Goal: Task Accomplishment & Management: Complete application form

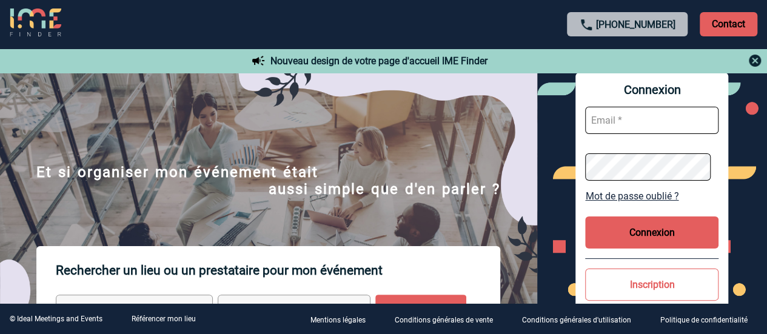
type input "[EMAIL_ADDRESS][PERSON_NAME][DOMAIN_NAME]"
drag, startPoint x: 635, startPoint y: 235, endPoint x: 635, endPoint y: 227, distance: 7.9
click at [635, 233] on button "Connexion" at bounding box center [651, 232] width 133 height 32
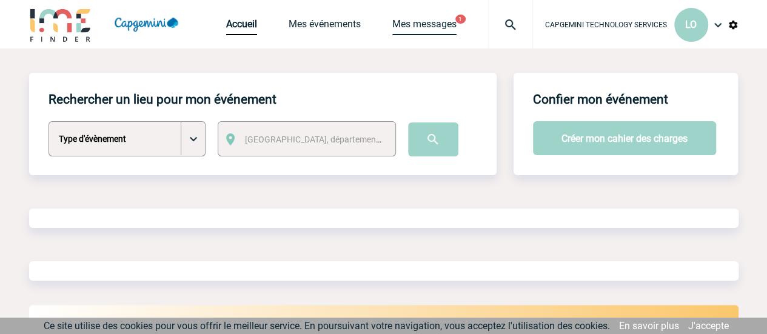
click at [441, 24] on link "Mes messages" at bounding box center [424, 26] width 64 height 17
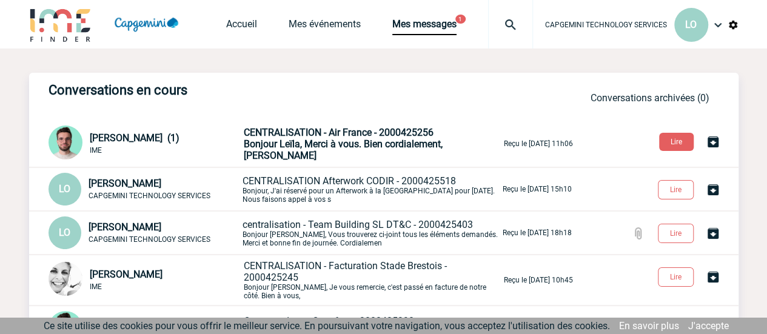
click at [353, 152] on span "Bonjour Leïla, Merci à vous. Bien cordialement, Benjamin" at bounding box center [343, 149] width 199 height 23
click at [329, 28] on link "Mes événements" at bounding box center [325, 26] width 72 height 17
click at [318, 19] on link "Mes événements" at bounding box center [325, 26] width 72 height 17
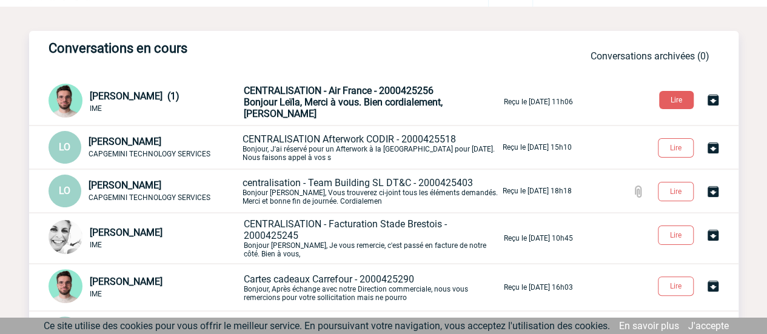
scroll to position [61, 0]
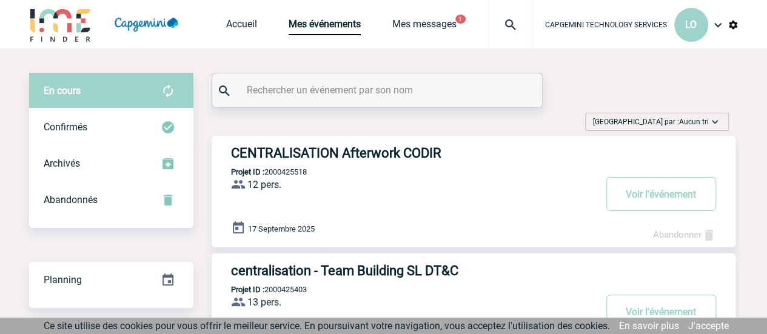
click at [287, 90] on input "text" at bounding box center [379, 90] width 270 height 18
click at [324, 23] on link "Mes événements" at bounding box center [325, 26] width 72 height 17
click at [256, 26] on span "Accueil" at bounding box center [257, 24] width 62 height 12
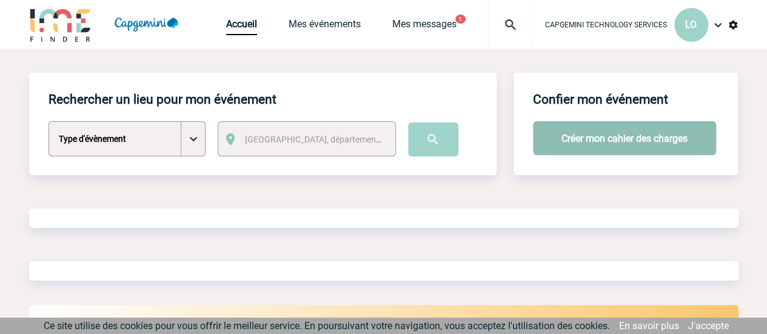
click at [621, 136] on button "Créer mon cahier des charges" at bounding box center [624, 138] width 183 height 34
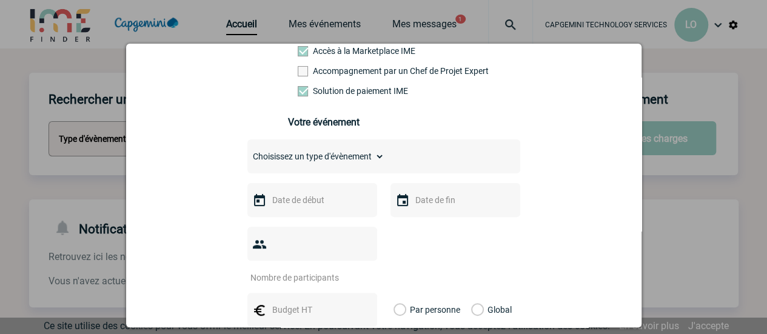
scroll to position [121, 0]
click at [339, 169] on div "Choisissez un type d'évènement Séminaire avec nuitée Séminaire sans nuitée Repa…" at bounding box center [383, 156] width 273 height 34
click at [342, 164] on select "Choisissez un type d'évènement Séminaire avec nuitée Séminaire sans nuitée Repa…" at bounding box center [315, 155] width 137 height 17
select select "5"
click at [247, 152] on select "Choisissez un type d'évènement Séminaire avec nuitée Séminaire sans nuitée Repa…" at bounding box center [315, 155] width 137 height 17
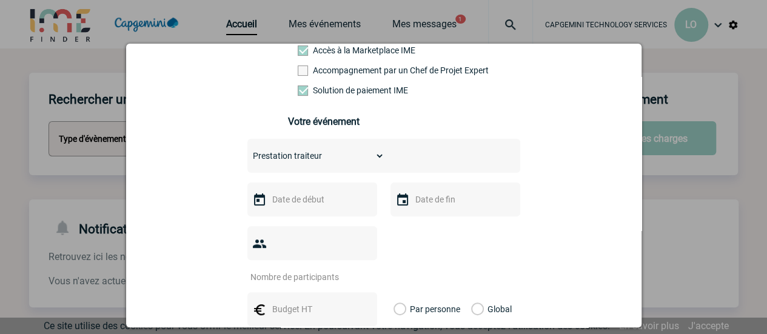
click at [327, 203] on input "text" at bounding box center [311, 200] width 84 height 16
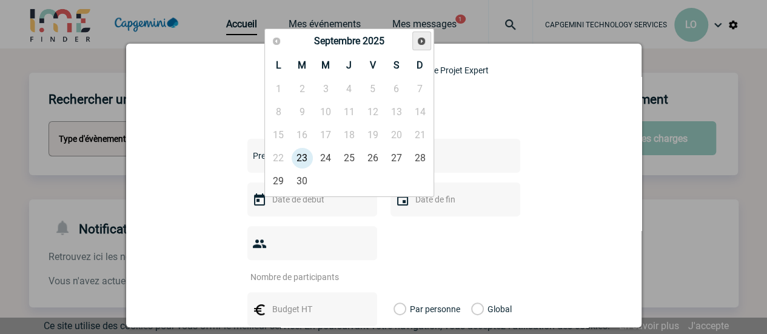
click at [422, 44] on span "Suivant" at bounding box center [421, 41] width 10 height 10
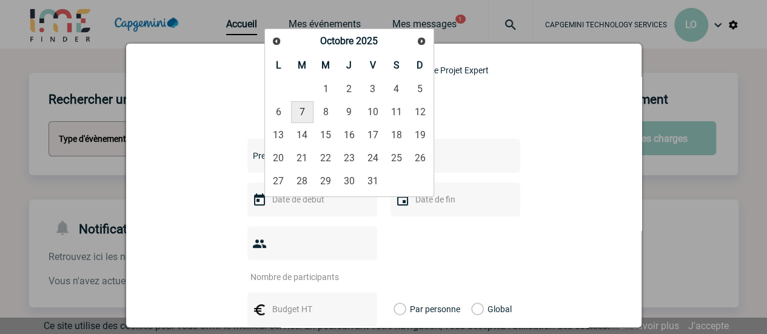
click at [295, 112] on link "7" at bounding box center [302, 112] width 22 height 22
type input "07-10-2025"
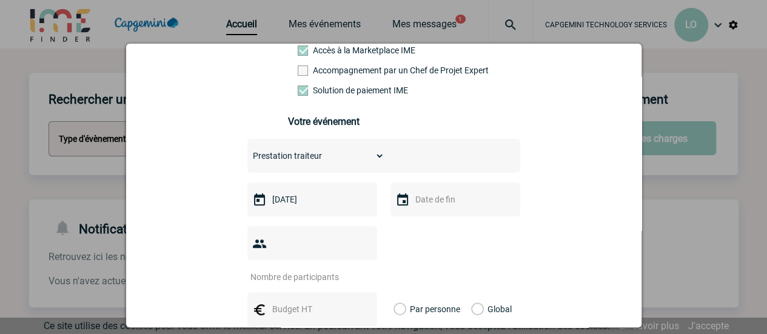
click at [415, 207] on input "text" at bounding box center [454, 200] width 84 height 16
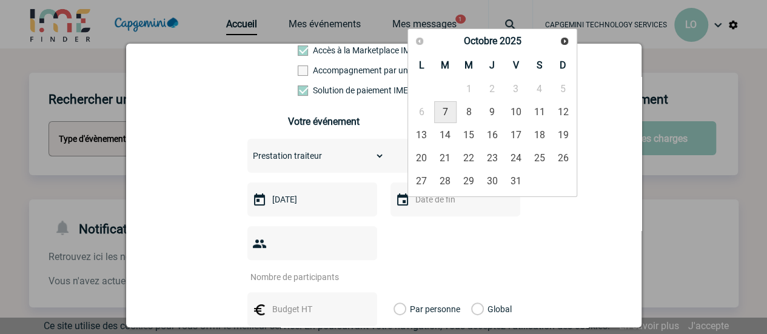
click at [444, 112] on link "7" at bounding box center [445, 112] width 22 height 22
type input "07-10-2025"
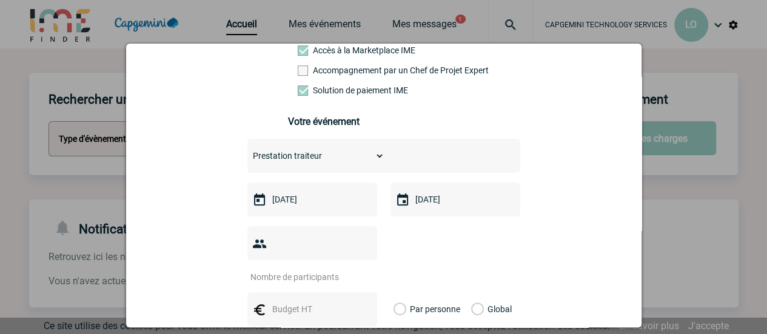
click at [287, 269] on input "number" at bounding box center [304, 277] width 114 height 16
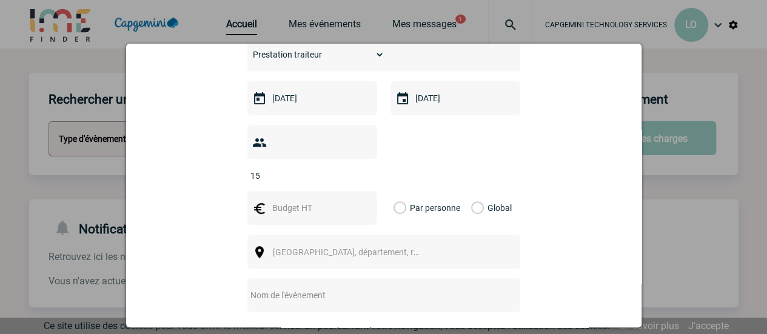
scroll to position [243, 0]
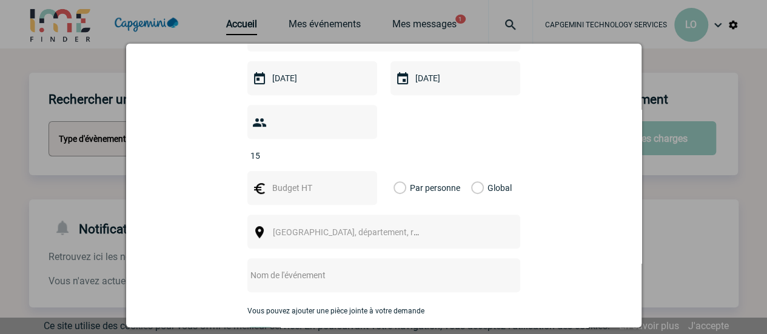
type input "15"
click at [320, 178] on div at bounding box center [312, 188] width 130 height 34
click at [324, 180] on input "text" at bounding box center [311, 188] width 84 height 16
type input "300"
click at [475, 171] on label "Global" at bounding box center [475, 188] width 8 height 34
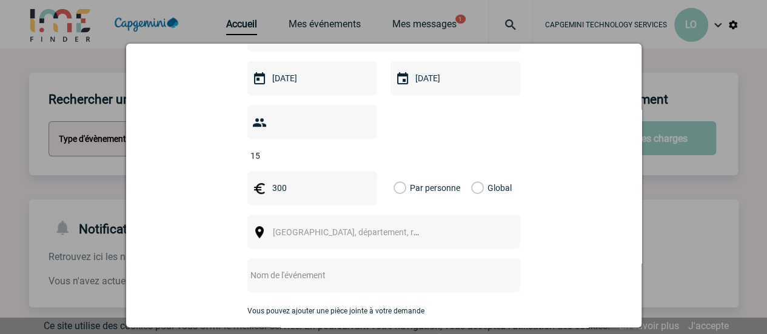
click at [0, 0] on input "Global" at bounding box center [0, 0] width 0 height 0
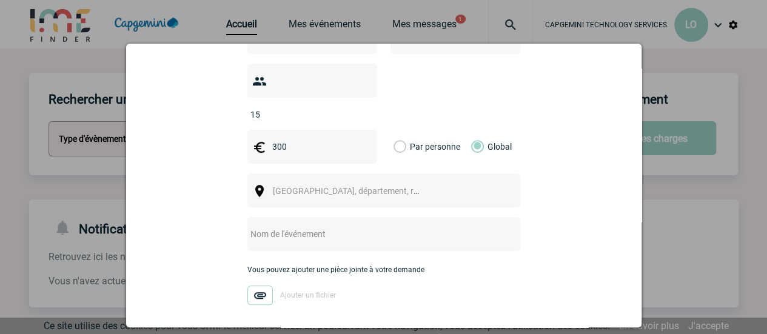
scroll to position [303, 0]
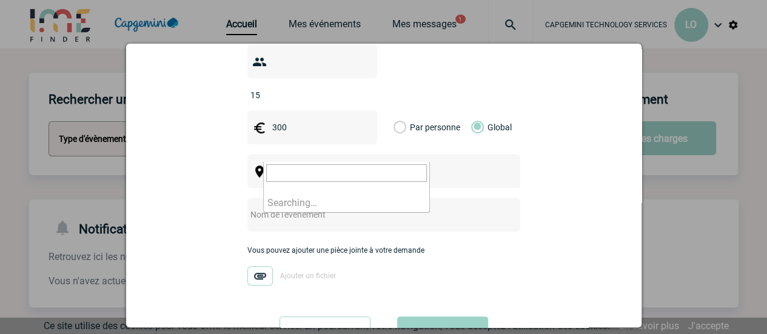
click at [330, 167] on span "Ville, département, région..." at bounding box center [357, 172] width 169 height 10
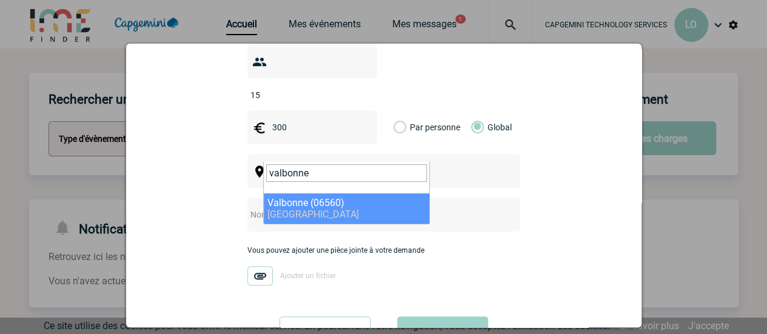
type input "valbonne"
drag, startPoint x: 307, startPoint y: 199, endPoint x: 376, endPoint y: 226, distance: 73.5
select select "7179"
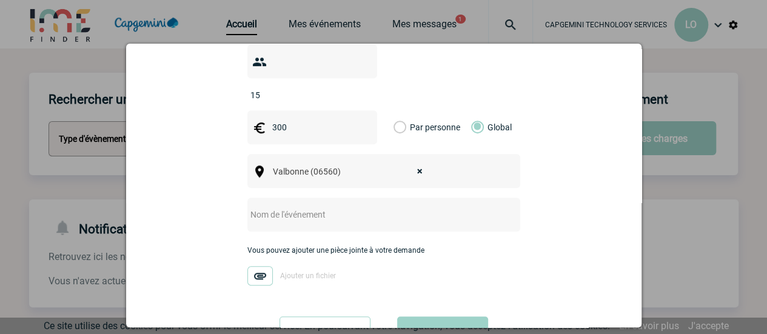
click at [344, 206] on div at bounding box center [383, 215] width 273 height 34
click at [348, 207] on input "text" at bounding box center [367, 215] width 241 height 16
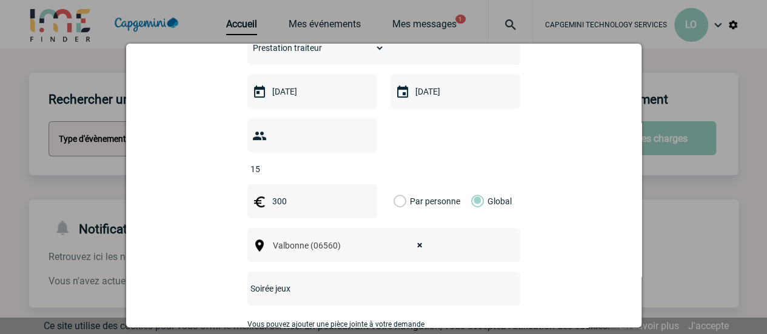
scroll to position [335, 0]
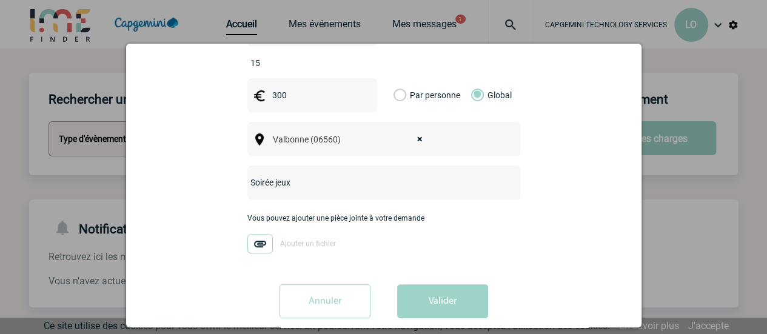
type input "Soirée jeux"
click at [438, 285] on button "Valider" at bounding box center [442, 301] width 91 height 34
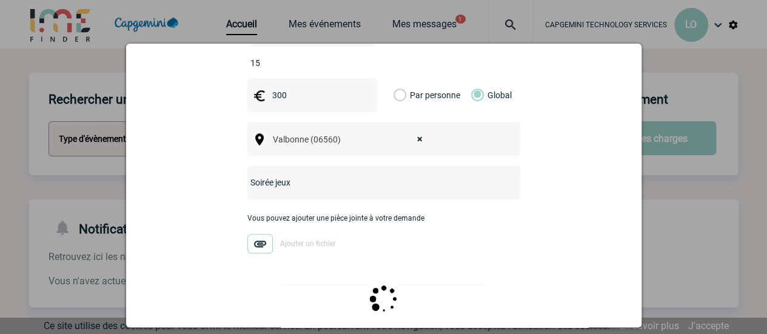
scroll to position [0, 0]
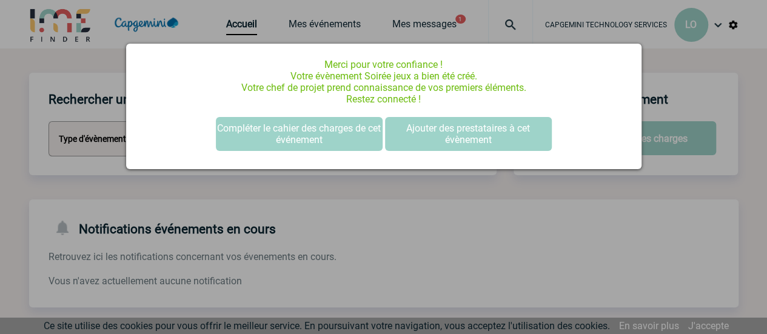
click at [522, 258] on div at bounding box center [383, 167] width 767 height 334
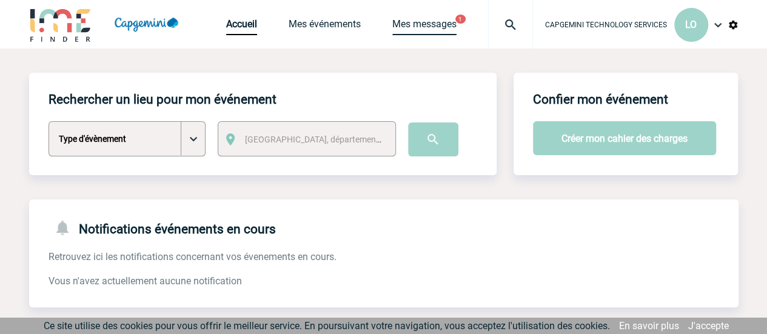
click at [429, 22] on link "Mes messages" at bounding box center [424, 26] width 64 height 17
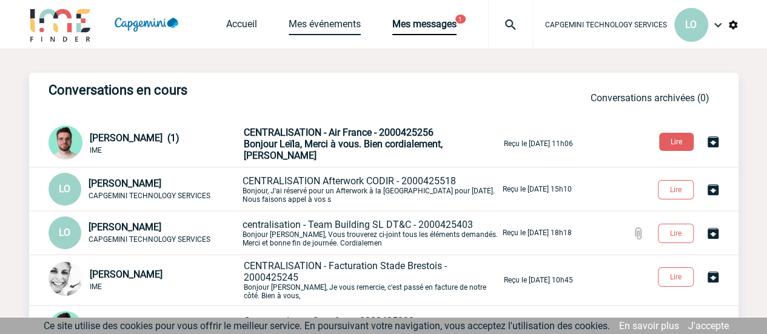
click at [340, 25] on link "Mes événements" at bounding box center [325, 26] width 72 height 17
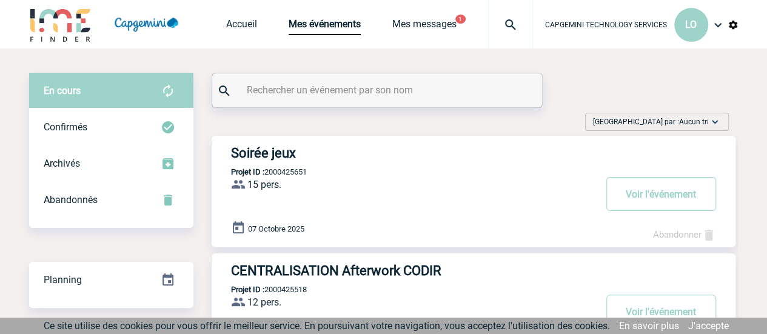
click at [276, 156] on h3 "Soirée jeux" at bounding box center [413, 153] width 364 height 15
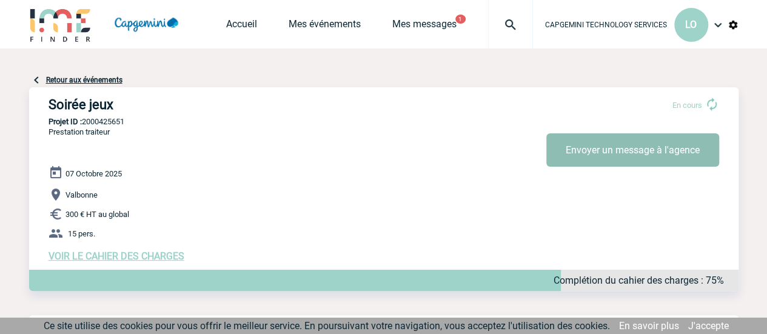
click at [667, 149] on button "Envoyer un message à l'agence" at bounding box center [632, 149] width 173 height 33
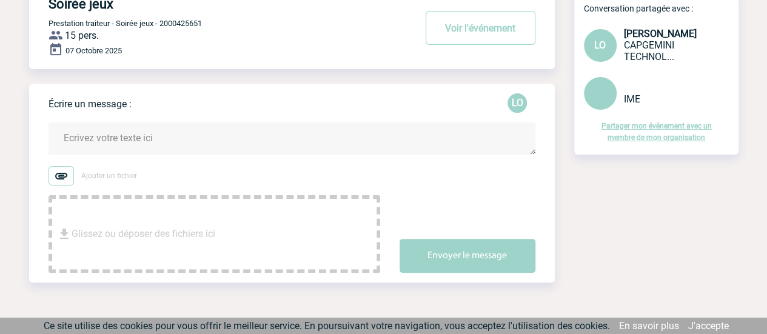
scroll to position [116, 0]
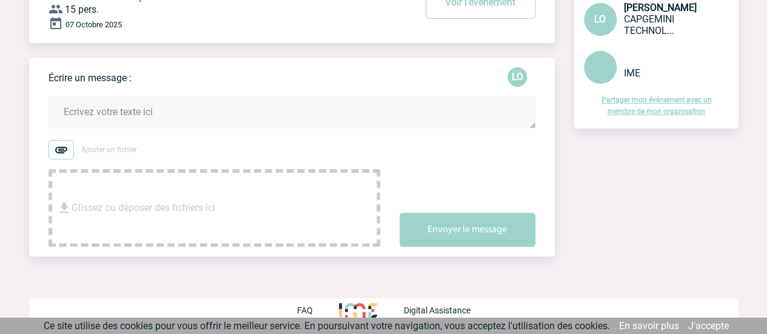
click at [127, 116] on textarea at bounding box center [292, 112] width 487 height 32
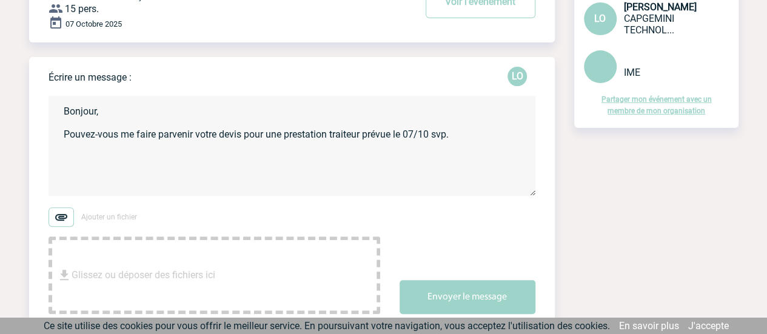
paste textarea "Tout & Bon Nice 1890, [GEOGRAPHIC_DATA][PERSON_NAME]-[GEOGRAPHIC_DATA] 06220 [G…"
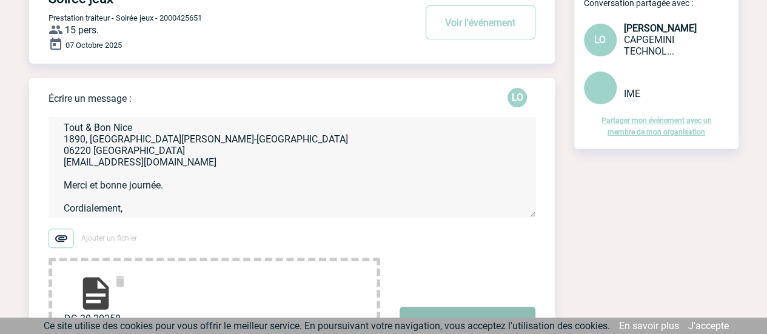
scroll to position [182, 0]
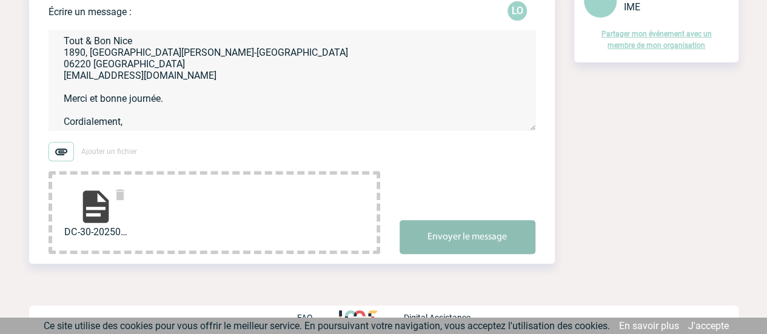
type textarea "Bonjour, Pouvez-vous me faire parvenir votre devis pour une prestation traiteur…"
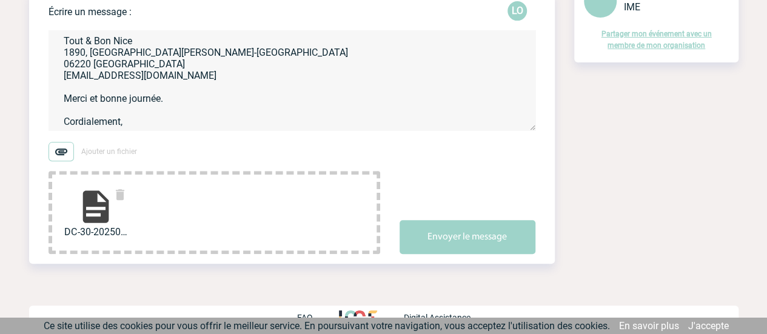
drag, startPoint x: 460, startPoint y: 235, endPoint x: 457, endPoint y: 216, distance: 18.5
click at [460, 234] on button "Envoyer le message" at bounding box center [468, 237] width 136 height 34
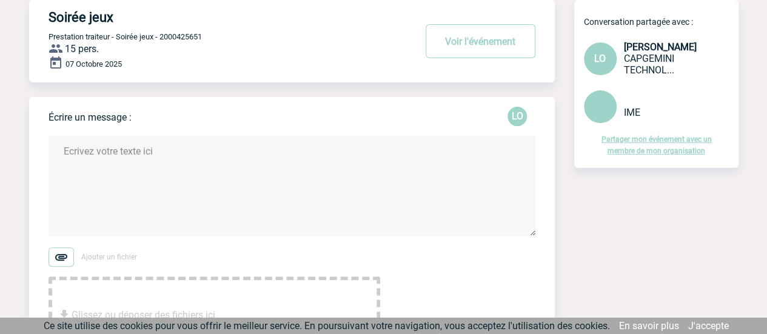
scroll to position [0, 0]
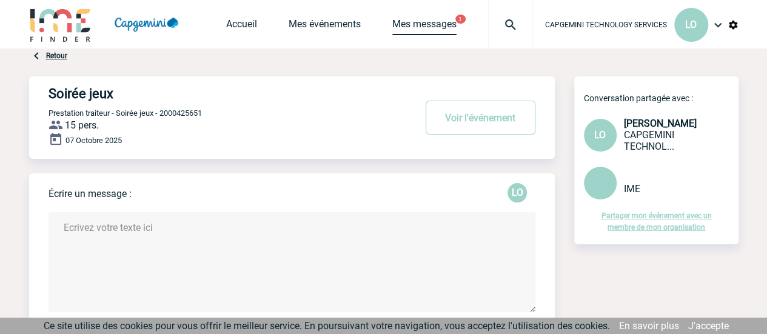
click at [432, 21] on link "Mes messages" at bounding box center [424, 26] width 64 height 17
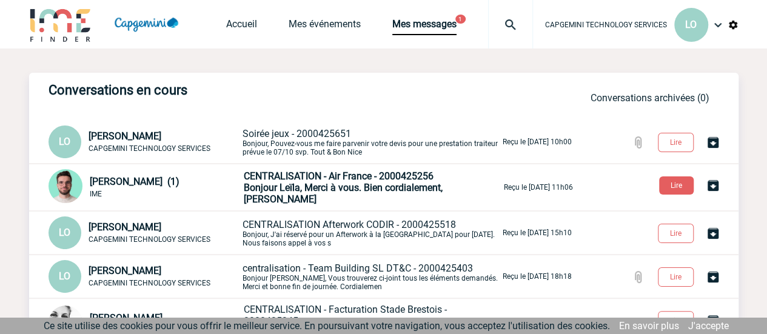
click at [252, 182] on span "CENTRALISATION - Air France - 2000425256" at bounding box center [339, 176] width 190 height 12
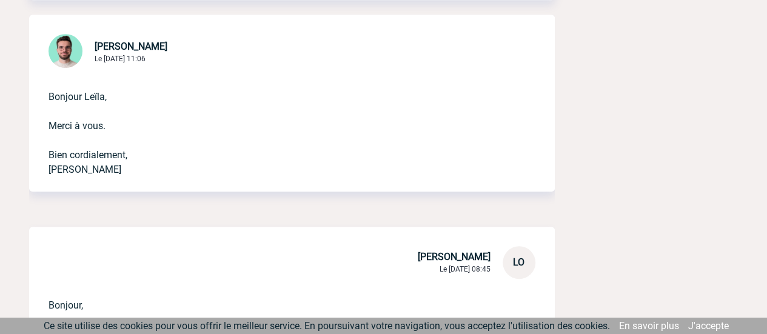
scroll to position [243, 0]
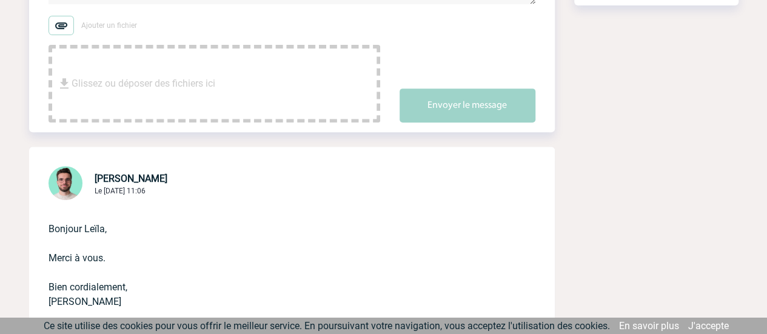
click at [181, 102] on span "Glissez ou déposer des fichiers ici" at bounding box center [144, 83] width 144 height 61
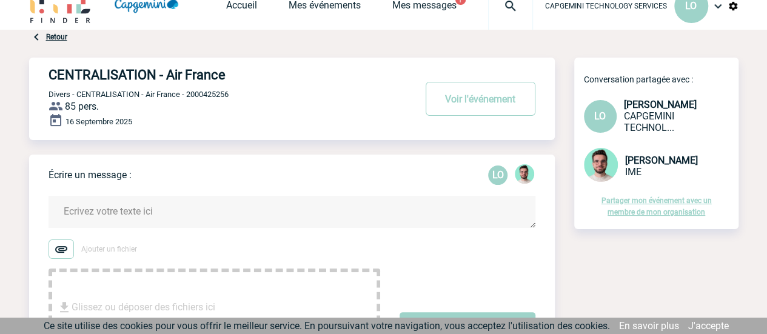
scroll to position [0, 0]
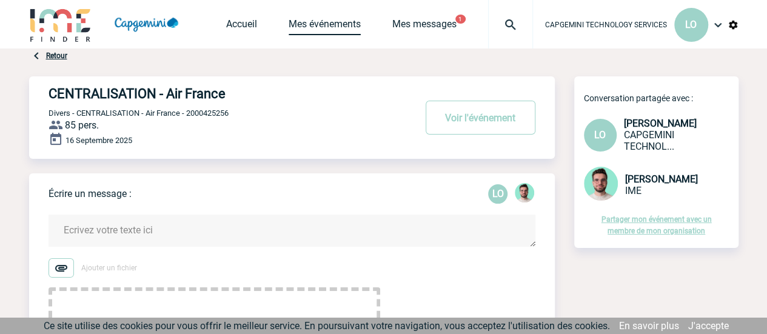
click at [297, 28] on link "Mes événements" at bounding box center [325, 26] width 72 height 17
